Goal: Check status: Check status

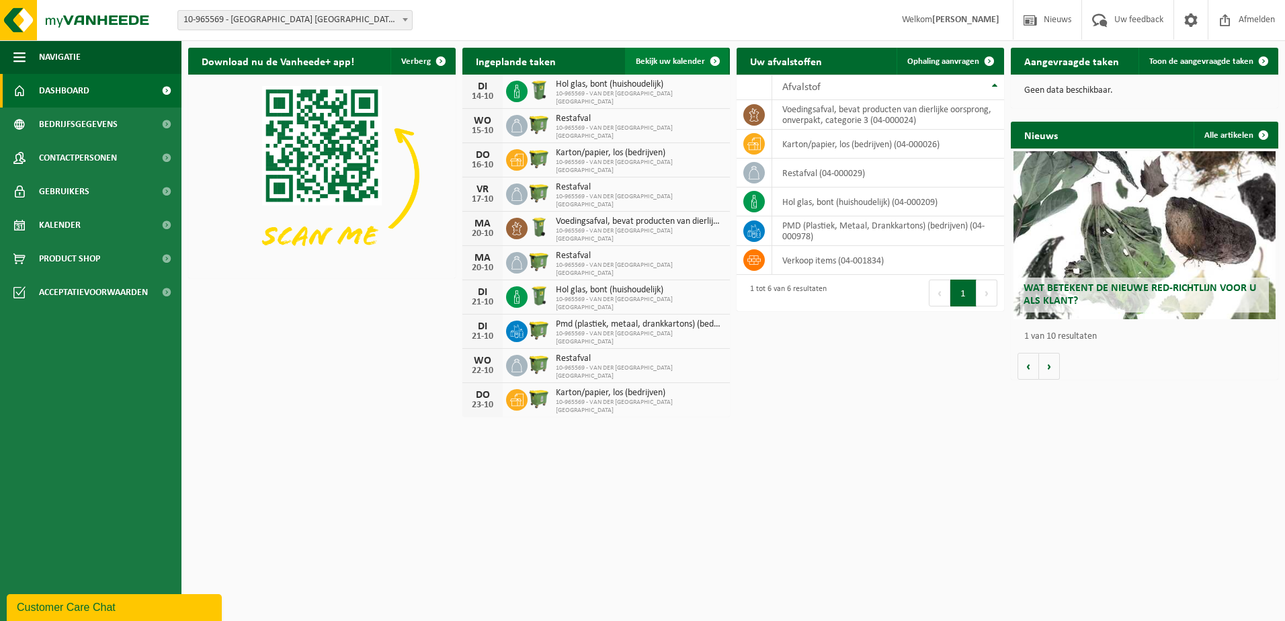
click at [650, 62] on span "Bekijk uw kalender" at bounding box center [670, 61] width 69 height 9
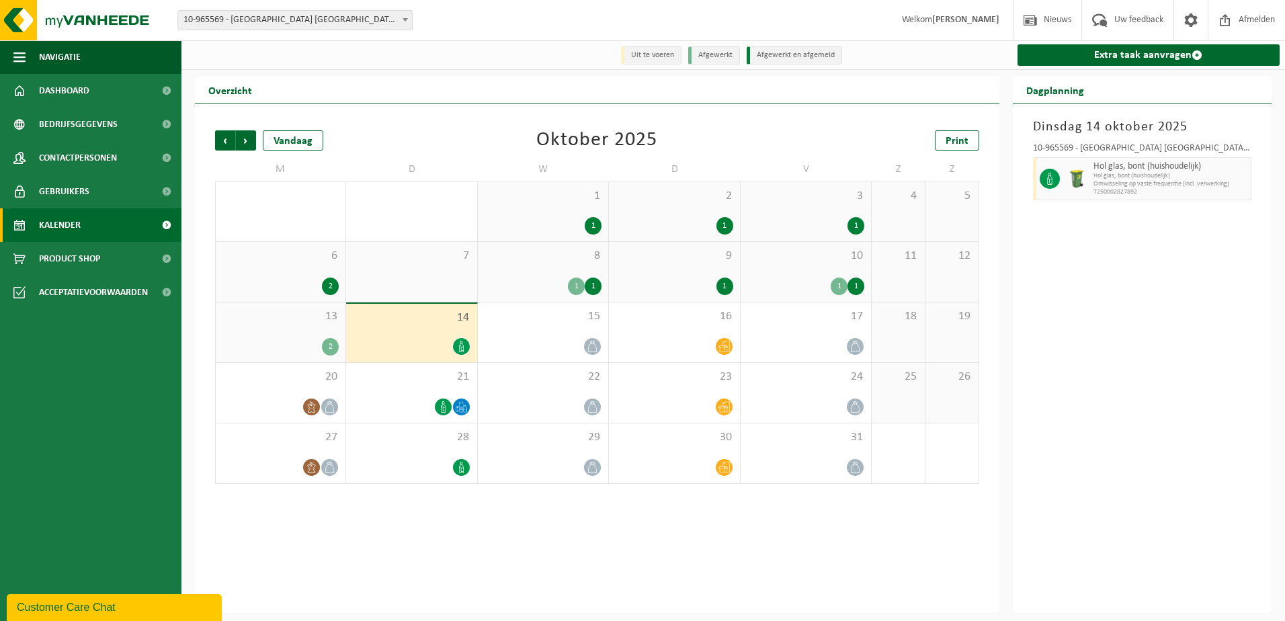
click at [302, 324] on span "13" at bounding box center [280, 316] width 116 height 15
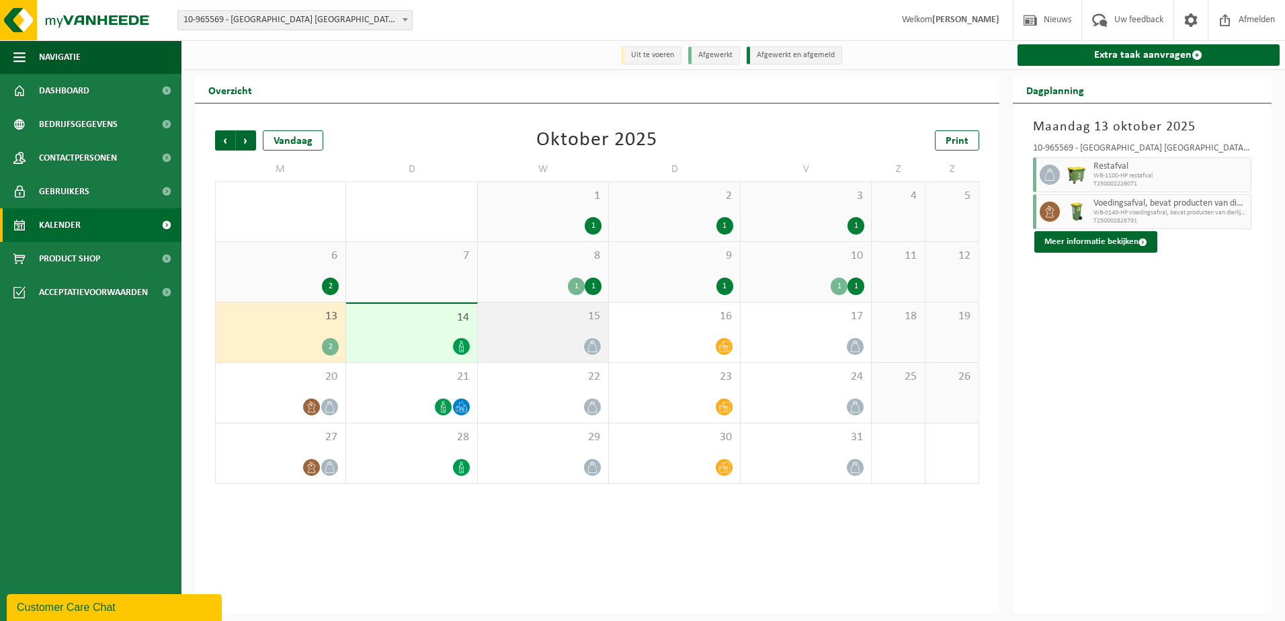
click at [526, 329] on div "15" at bounding box center [543, 332] width 130 height 60
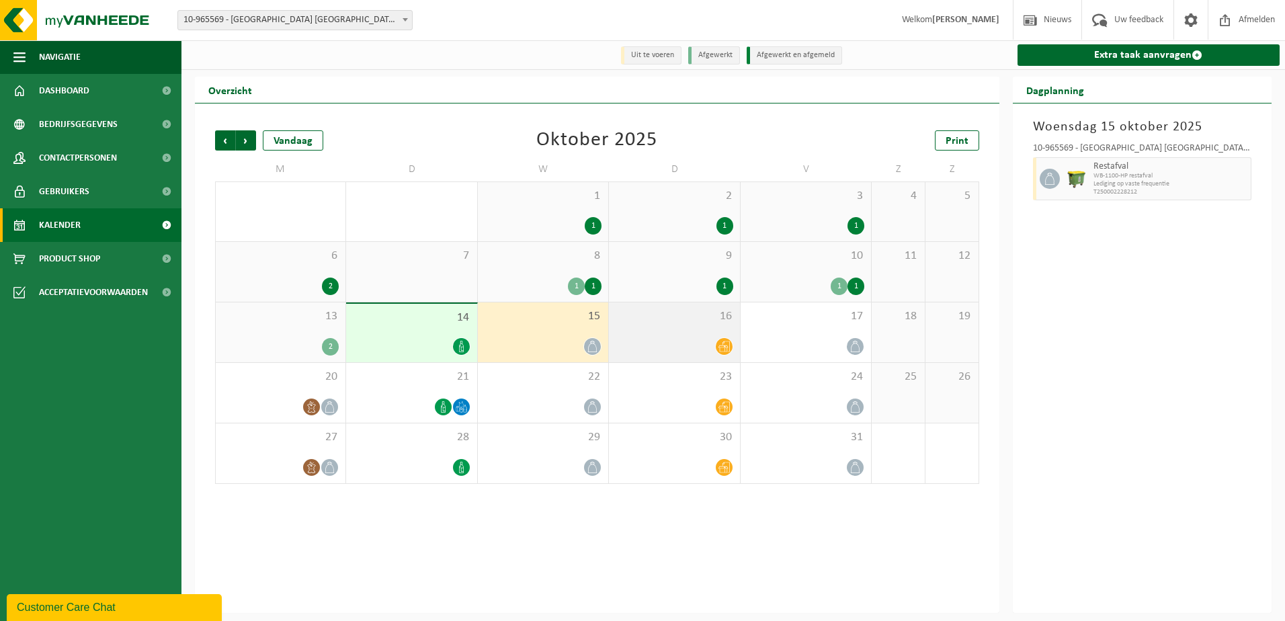
click at [700, 326] on div "16" at bounding box center [674, 332] width 130 height 60
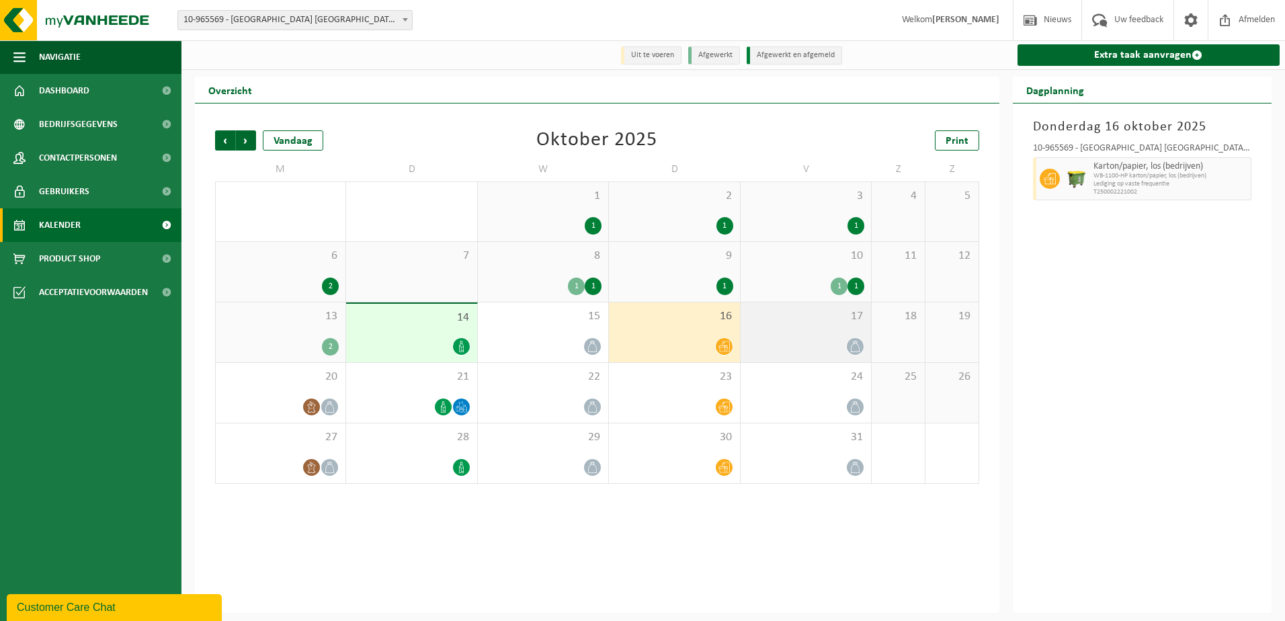
click at [810, 327] on div "17" at bounding box center [806, 332] width 130 height 60
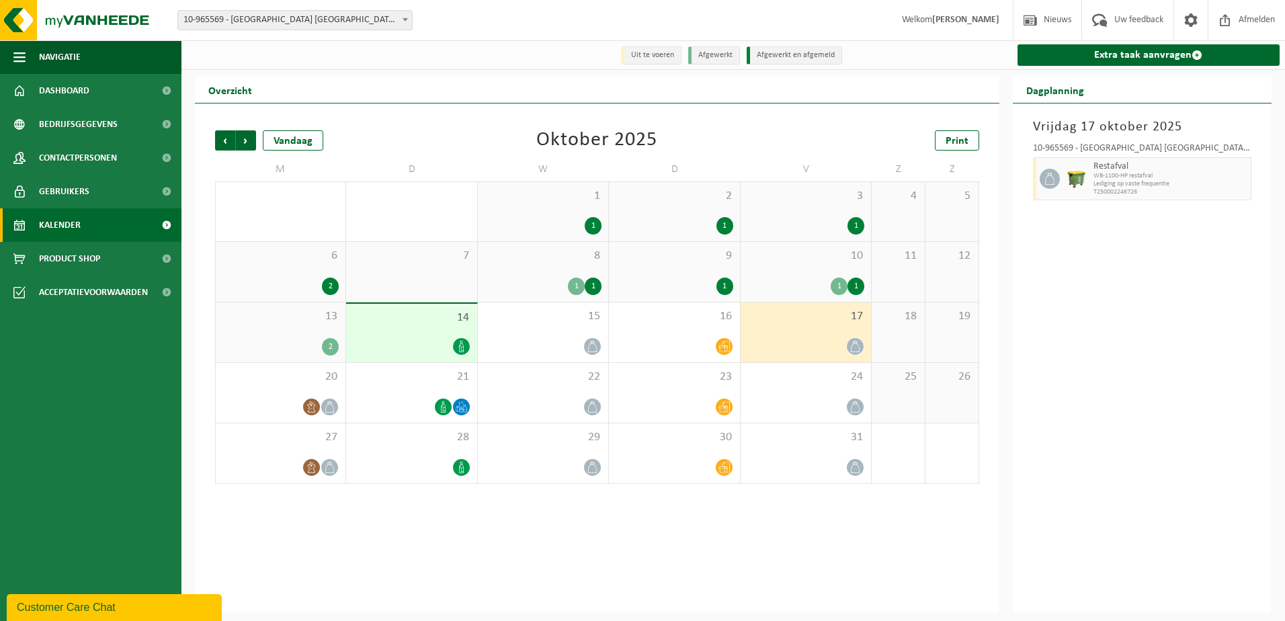
click at [292, 336] on div "13 2" at bounding box center [281, 332] width 130 height 60
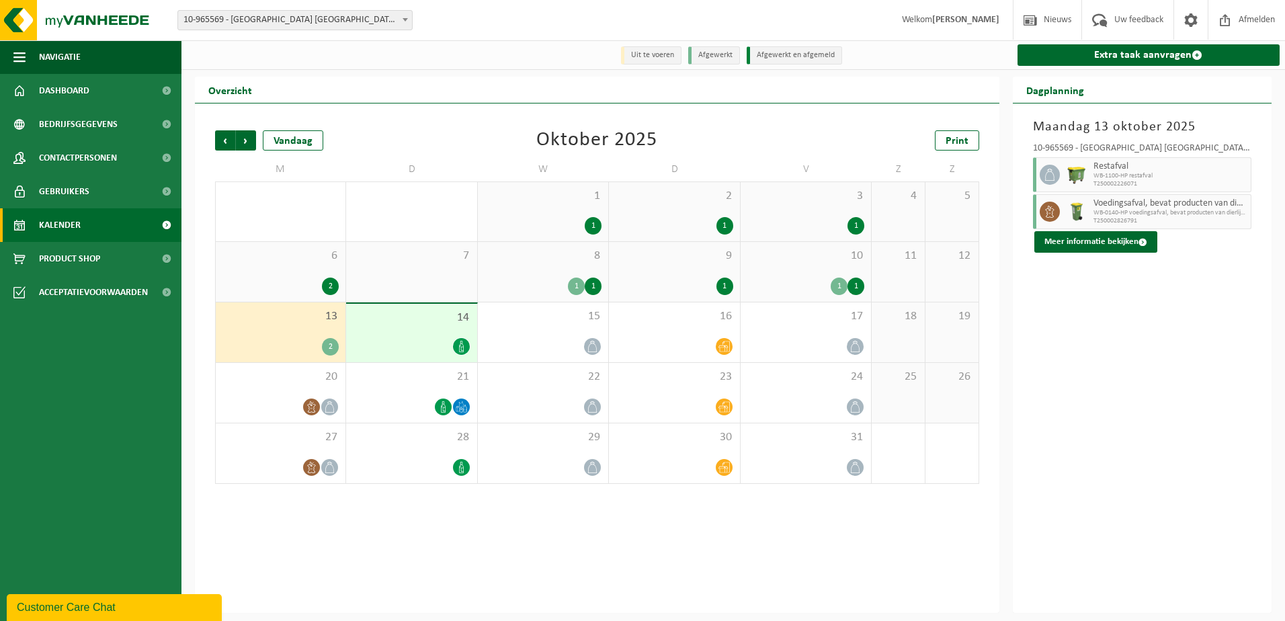
click at [302, 329] on div "13 2" at bounding box center [281, 332] width 130 height 60
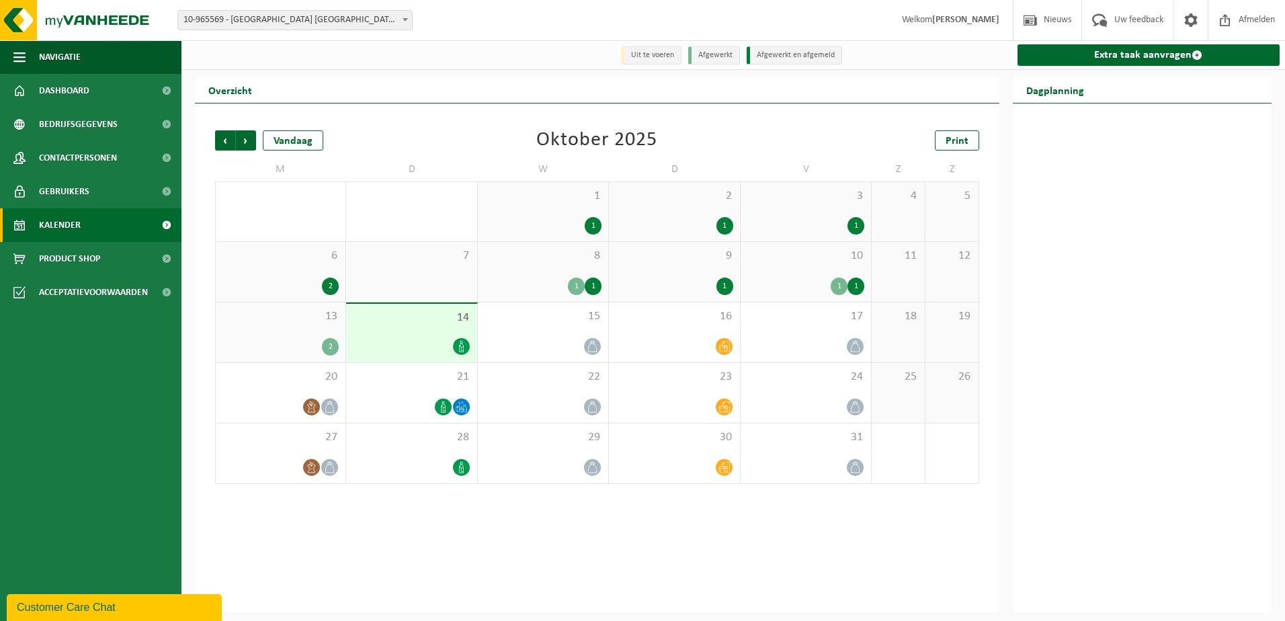
click at [310, 338] on div "13 2" at bounding box center [281, 332] width 130 height 60
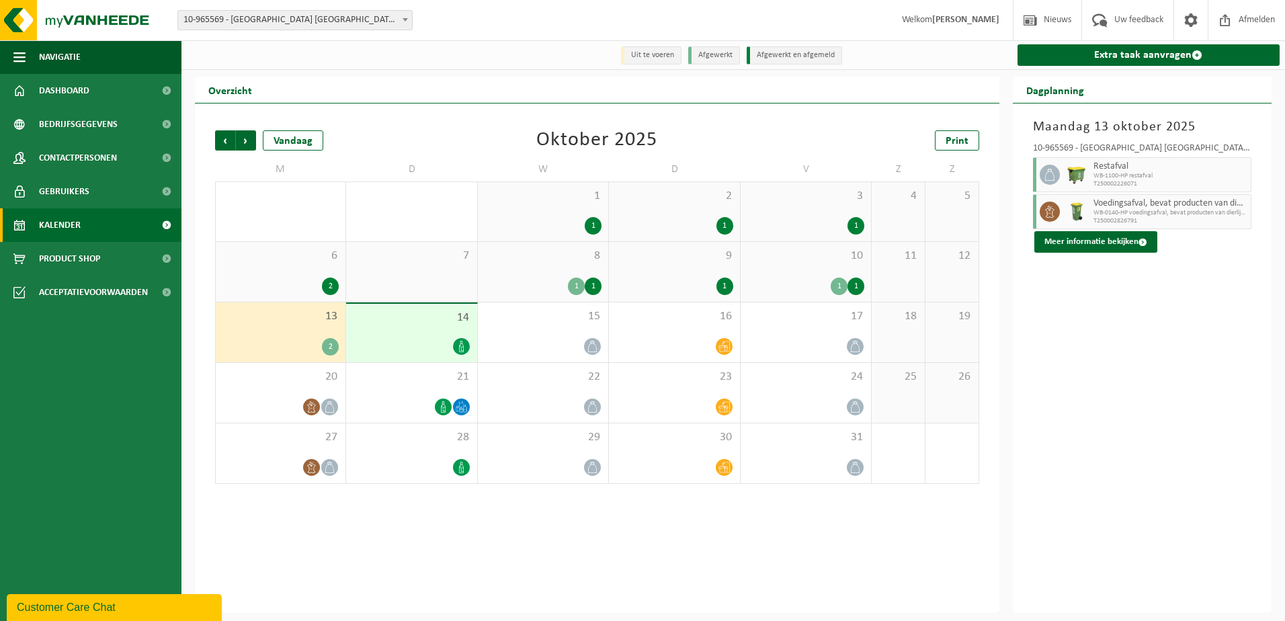
click at [432, 327] on div "14" at bounding box center [411, 333] width 130 height 58
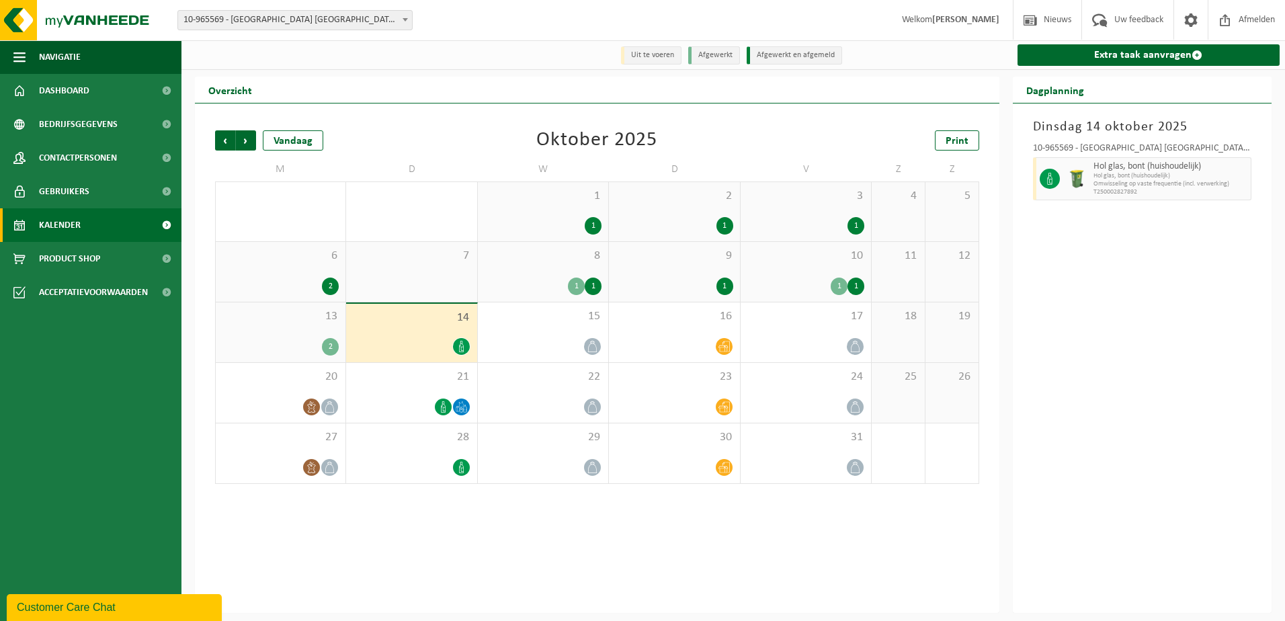
click at [1046, 300] on div "Dinsdag 14 oktober 2025 10-965569 - VAN DER VALK HOTEL PARK LANE ANTWERPEN NV -…" at bounding box center [1142, 357] width 259 height 509
click at [1133, 306] on div "Dinsdag 14 oktober 2025 10-965569 - VAN DER VALK HOTEL PARK LANE ANTWERPEN NV -…" at bounding box center [1142, 357] width 259 height 509
click at [411, 341] on div at bounding box center [411, 346] width 117 height 18
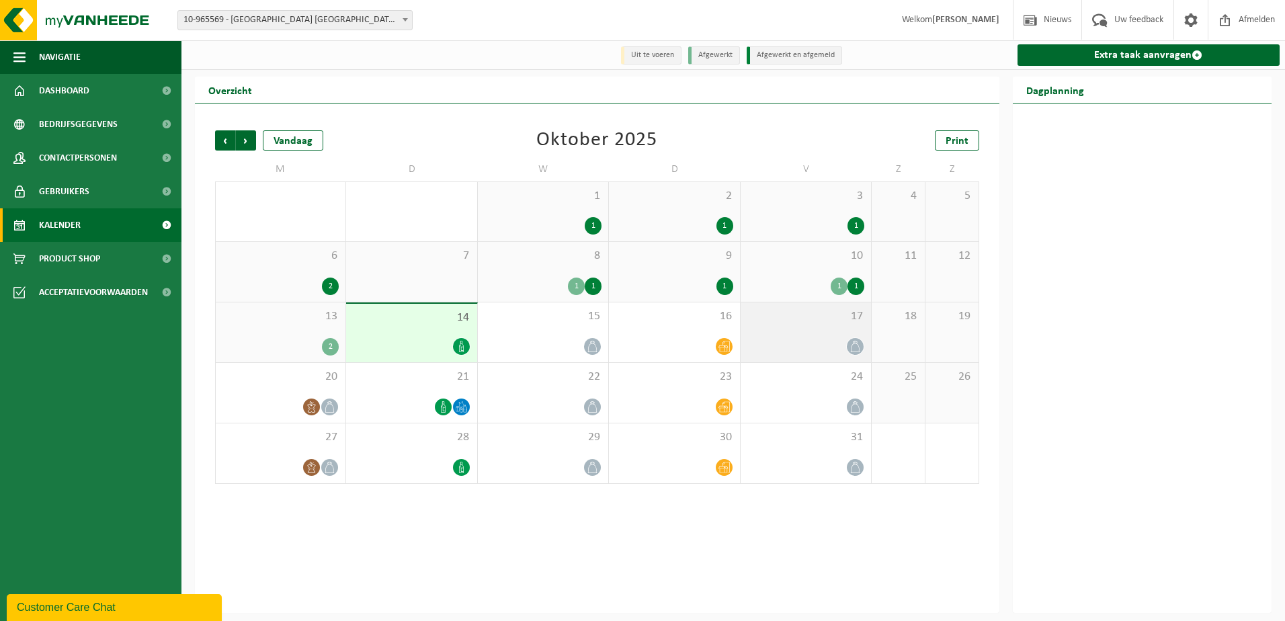
click at [802, 347] on div at bounding box center [805, 346] width 117 height 18
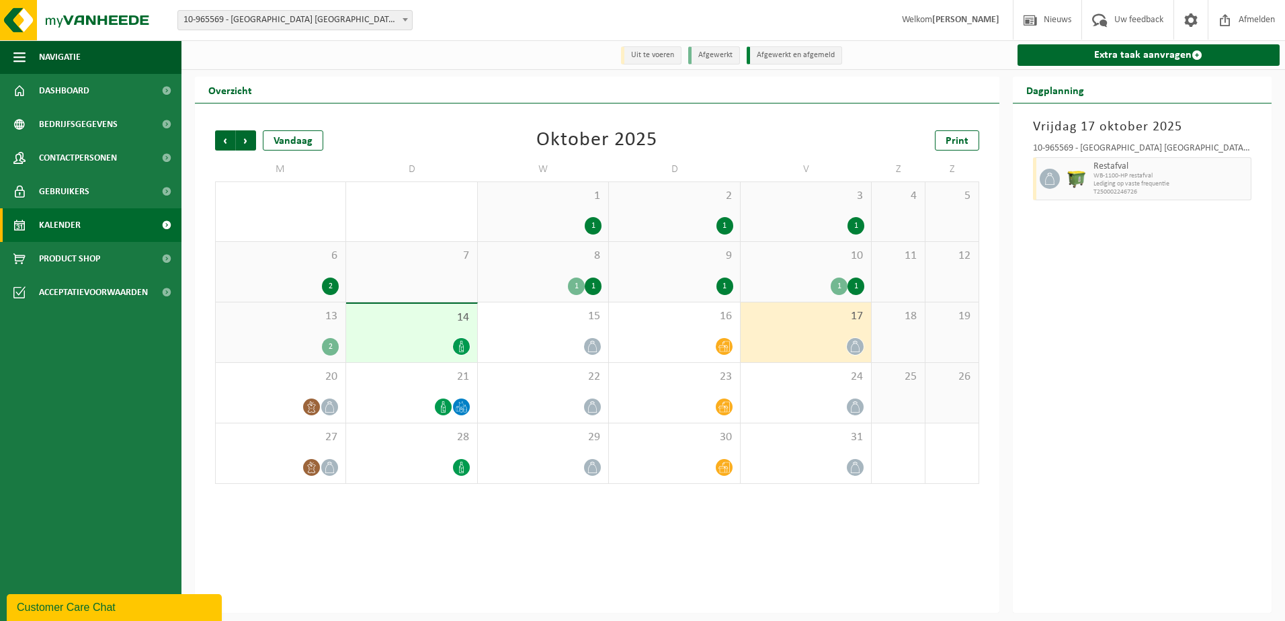
click at [405, 329] on div "14" at bounding box center [411, 333] width 130 height 58
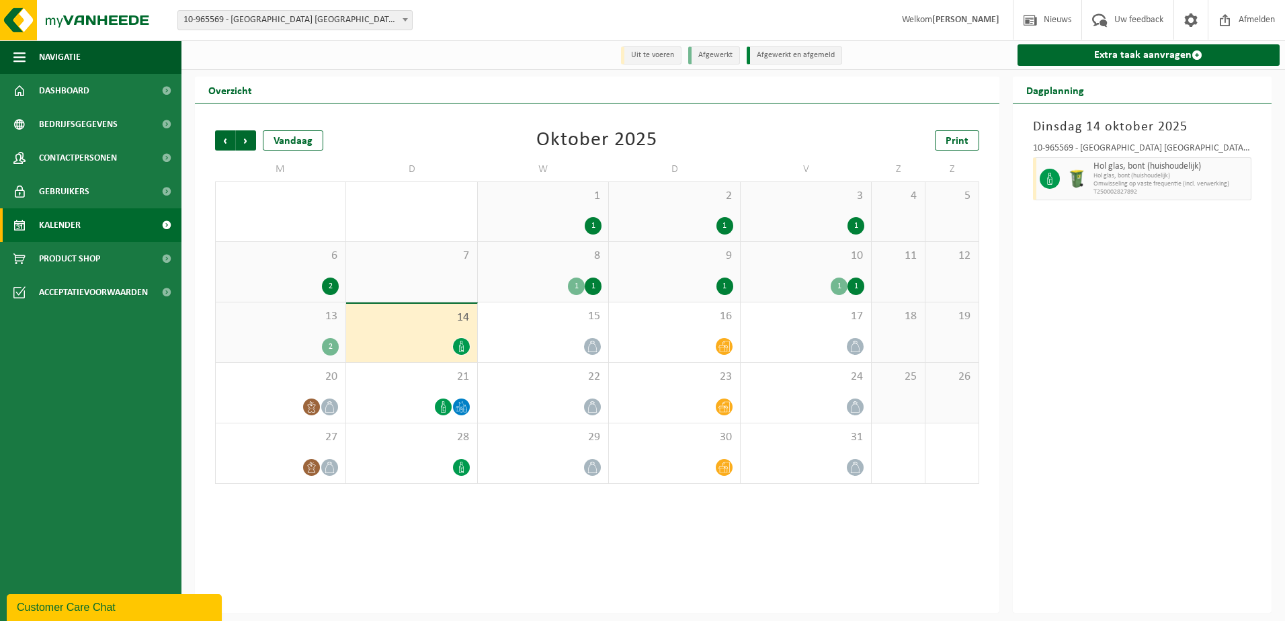
click at [1062, 349] on div "Dinsdag 14 oktober 2025 10-965569 - VAN DER VALK HOTEL PARK LANE ANTWERPEN NV -…" at bounding box center [1142, 357] width 259 height 509
